Goal: Navigation & Orientation: Find specific page/section

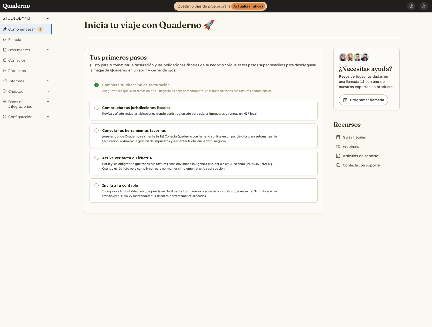
click at [25, 17] on button "STUDIOBYMJ" at bounding box center [26, 17] width 52 height 11
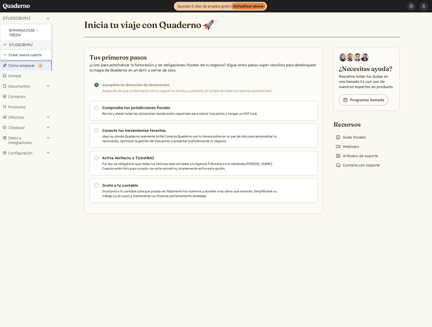
click at [27, 44] on link "STUDIOBYMJ" at bounding box center [29, 44] width 40 height 5
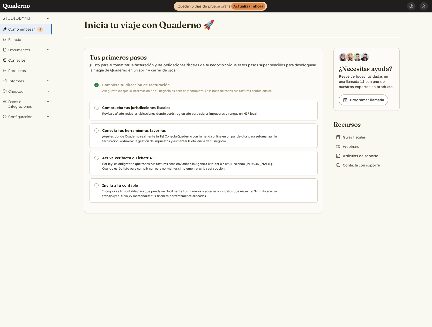
click at [19, 57] on link "Contactos" at bounding box center [26, 60] width 52 height 10
click at [16, 51] on button "Documentos" at bounding box center [26, 50] width 52 height 10
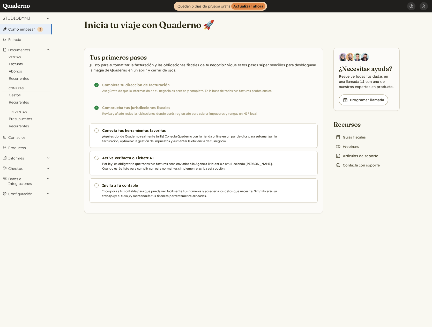
click at [14, 63] on link "Facturas" at bounding box center [26, 63] width 52 height 7
click at [32, 119] on button "Configuración" at bounding box center [26, 116] width 52 height 10
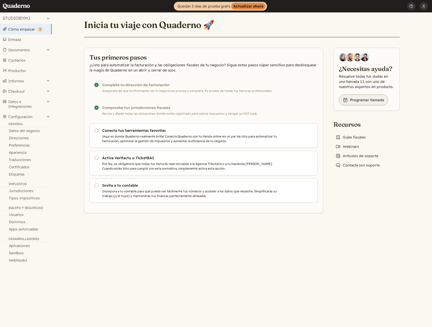
click at [366, 104] on link "Book icon Programar llamada" at bounding box center [363, 99] width 49 height 11
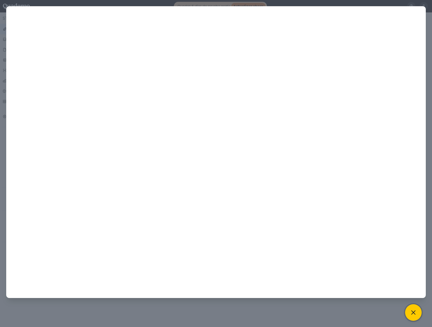
click at [413, 312] on icon at bounding box center [413, 312] width 4 height 4
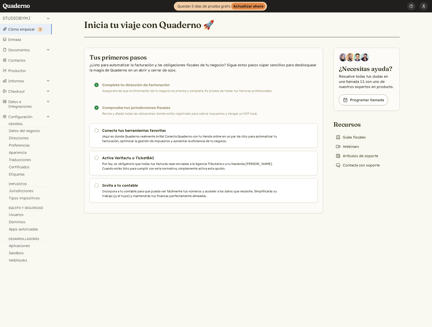
click at [426, 6] on button "[PERSON_NAME]" at bounding box center [423, 6] width 8 height 12
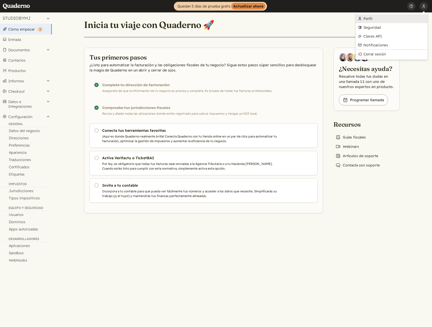
click at [390, 20] on link "Perfil" at bounding box center [392, 18] width 72 height 9
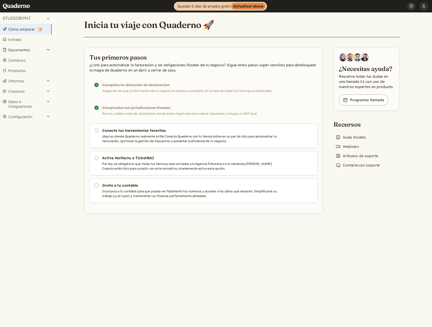
click at [27, 45] on button "Documentos" at bounding box center [26, 50] width 52 height 10
click at [24, 63] on link "Facturas" at bounding box center [26, 63] width 52 height 7
